Goal: Task Accomplishment & Management: Use online tool/utility

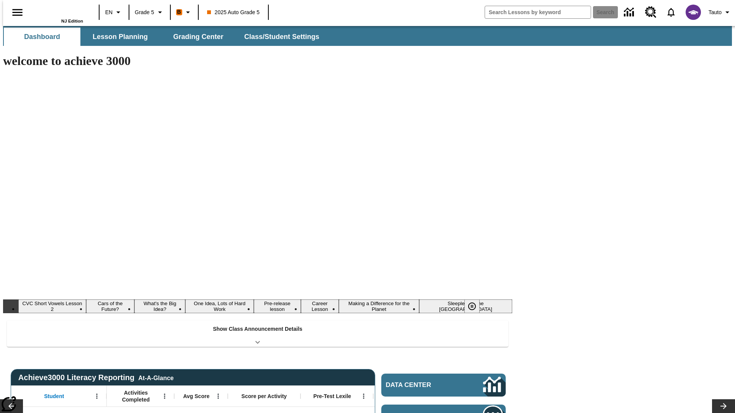
type input "-1"
click at [117, 37] on span "Lesson Planning" at bounding box center [120, 37] width 55 height 9
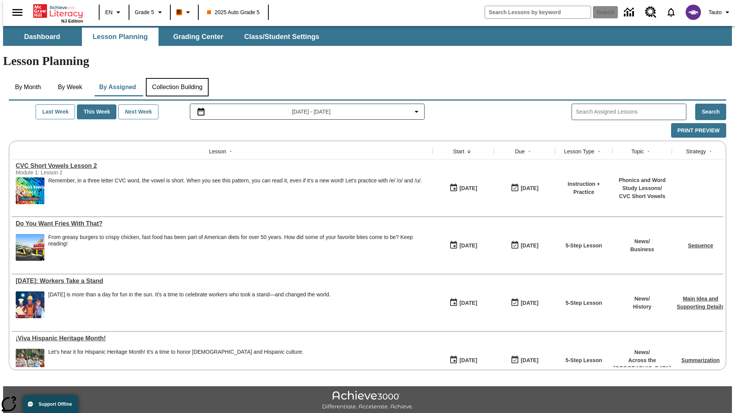
click at [177, 78] on button "Collection Building" at bounding box center [177, 87] width 63 height 18
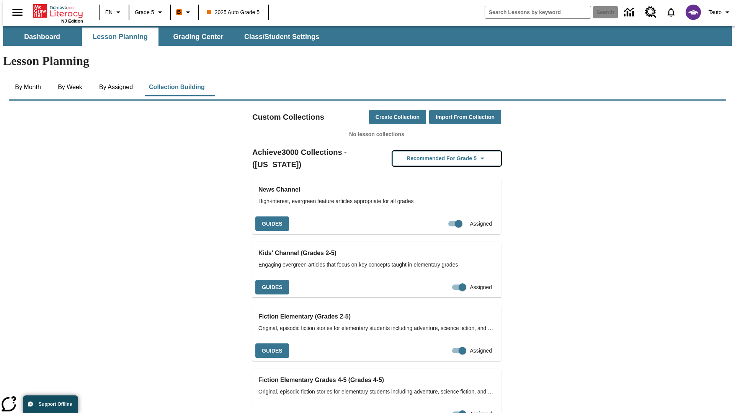
scroll to position [186, 0]
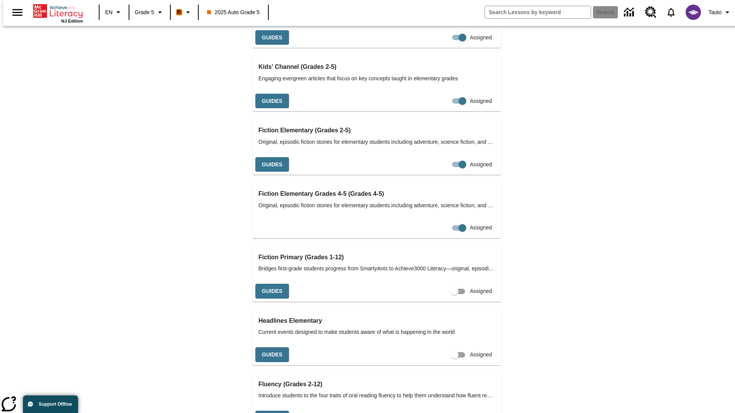
click at [441, 45] on input "Assigned" at bounding box center [463, 37] width 44 height 15
checkbox input "false"
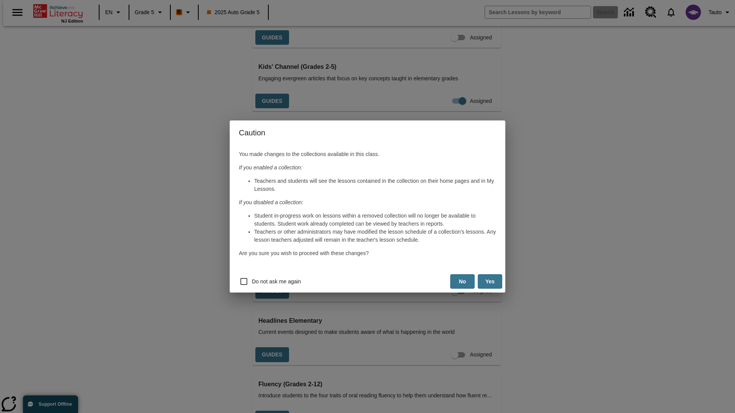
scroll to position [0, 0]
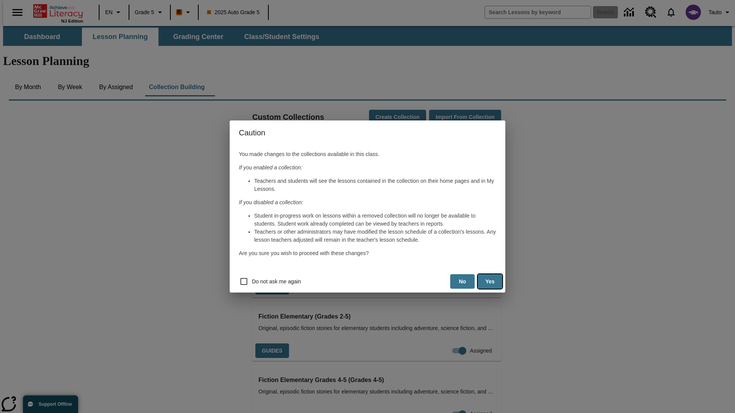
click at [490, 282] on button "Yes" at bounding box center [490, 281] width 24 height 15
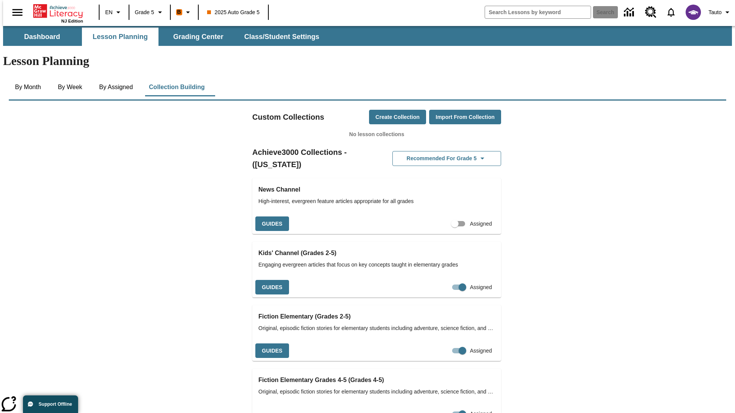
scroll to position [0, 7]
click at [441, 217] on input "Assigned" at bounding box center [455, 224] width 44 height 15
checkbox input "true"
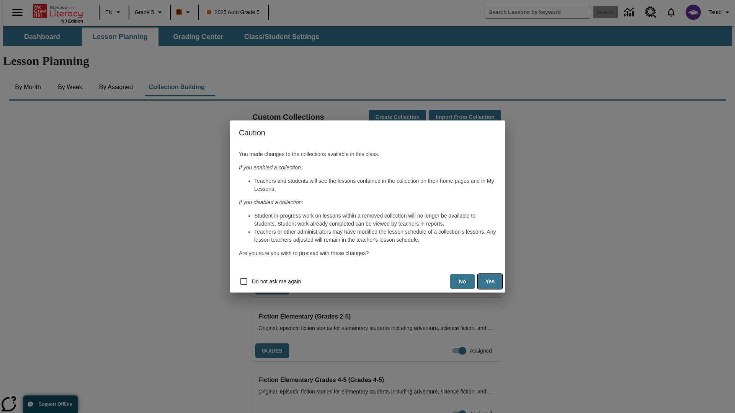
click at [490, 282] on button "Yes" at bounding box center [490, 281] width 24 height 15
